Goal: Find specific page/section: Find specific page/section

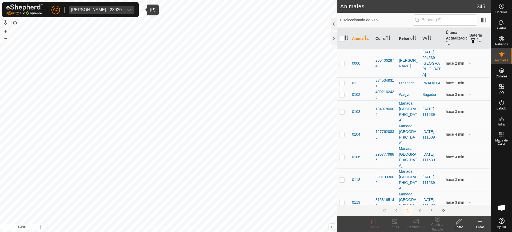
click at [110, 9] on div "[PERSON_NAME] - 23930" at bounding box center [96, 10] width 51 height 4
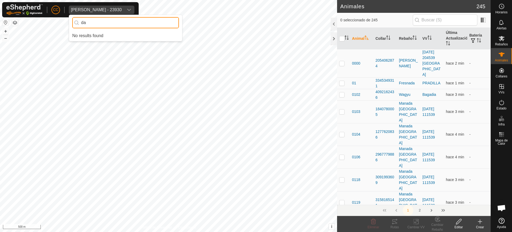
type input "d"
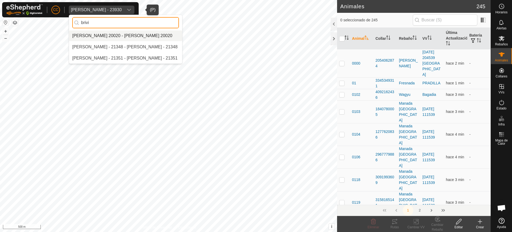
type input "brivi"
click at [162, 37] on li "[PERSON_NAME] 20020 - [PERSON_NAME] 20020" at bounding box center [125, 35] width 113 height 11
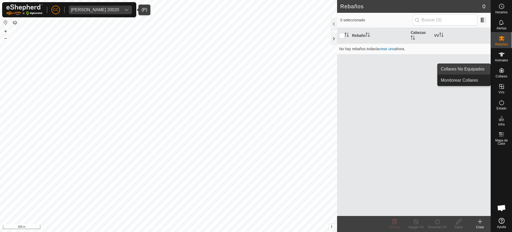
drag, startPoint x: 496, startPoint y: 70, endPoint x: 473, endPoint y: 71, distance: 22.4
click at [491, 71] on es-menu-bar "Horarios Alertas Rebaños Animales Collares VVs Estado Infra Mapa de Calor Ayuda…" at bounding box center [501, 116] width 21 height 232
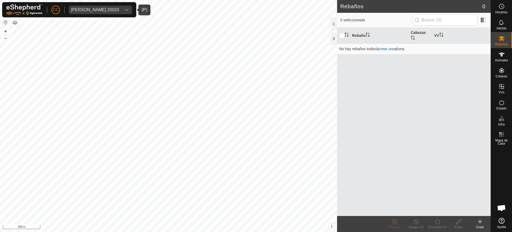
click at [473, 71] on div "Rebaño Cabezas VV No hay rebaños todavía crear uno ahora." at bounding box center [414, 122] width 154 height 188
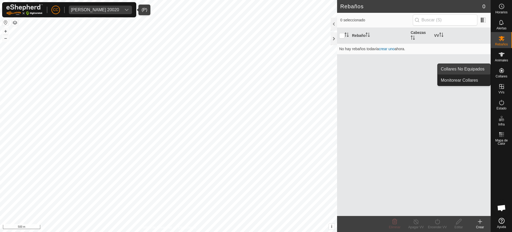
click at [484, 64] on link "Collares No Equipados" at bounding box center [464, 69] width 53 height 11
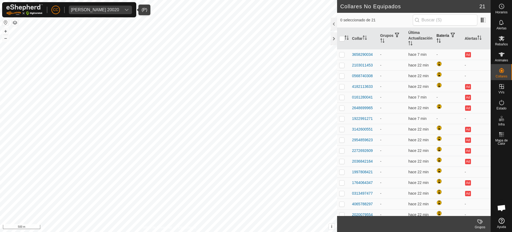
click at [435, 38] on th "Batería" at bounding box center [449, 39] width 28 height 22
